Goal: Transaction & Acquisition: Subscribe to service/newsletter

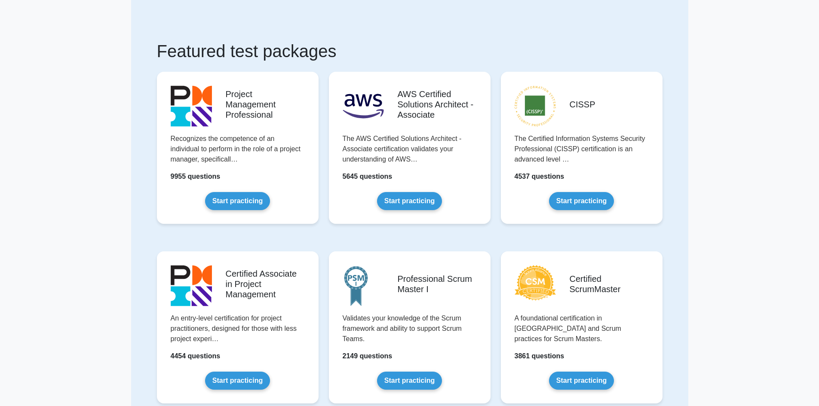
scroll to position [43, 0]
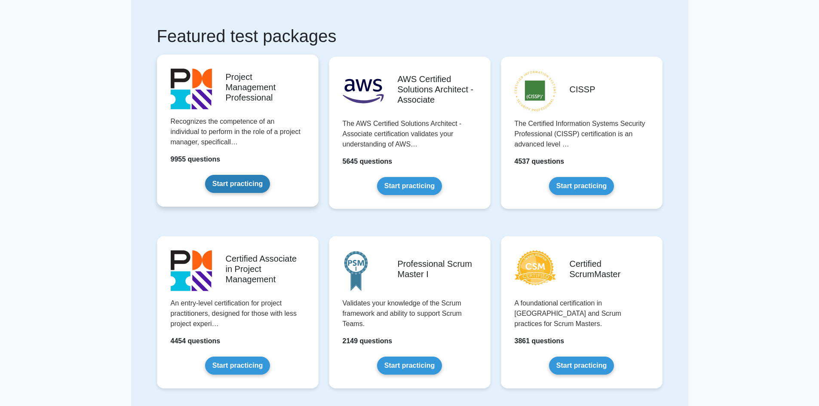
click at [253, 190] on link "Start practicing" at bounding box center [237, 184] width 65 height 18
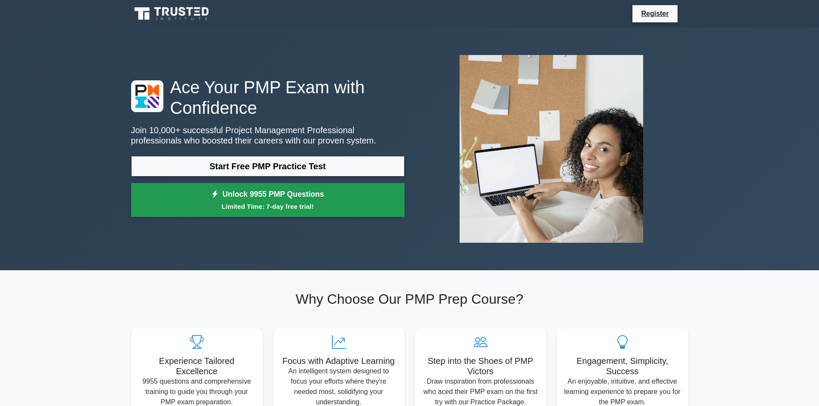
click at [270, 205] on small "Limited Time: 7-day free trial!" at bounding box center [268, 207] width 252 height 10
